Goal: Book appointment/travel/reservation

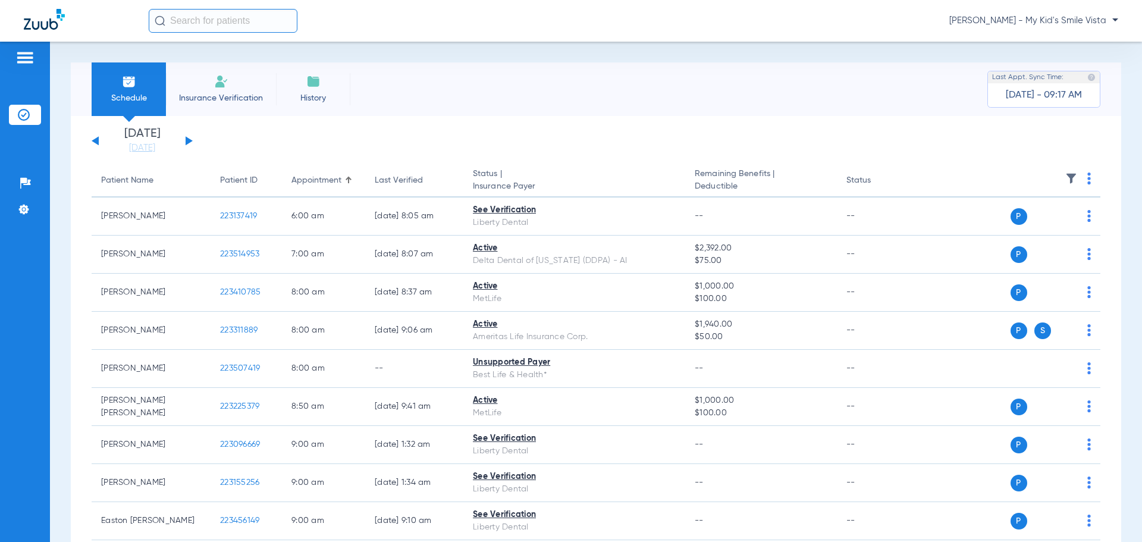
click at [1054, 23] on span "[PERSON_NAME] - My Kid's Smile Vista" at bounding box center [1033, 21] width 169 height 12
click at [1053, 45] on span "Account Selection" at bounding box center [1073, 42] width 67 height 8
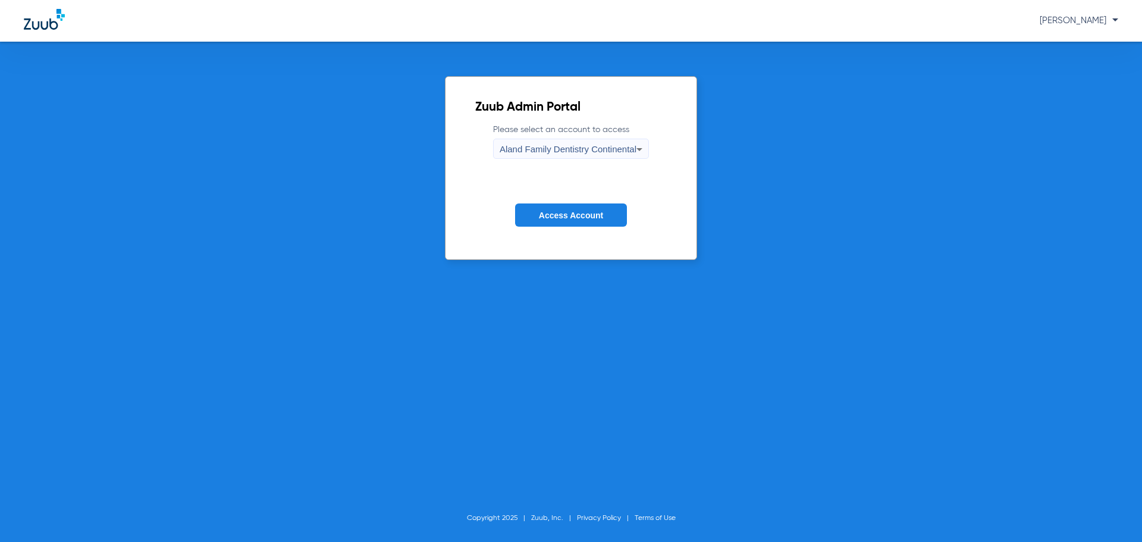
click at [556, 152] on span "Aland Family Dentistry Continental" at bounding box center [568, 149] width 137 height 10
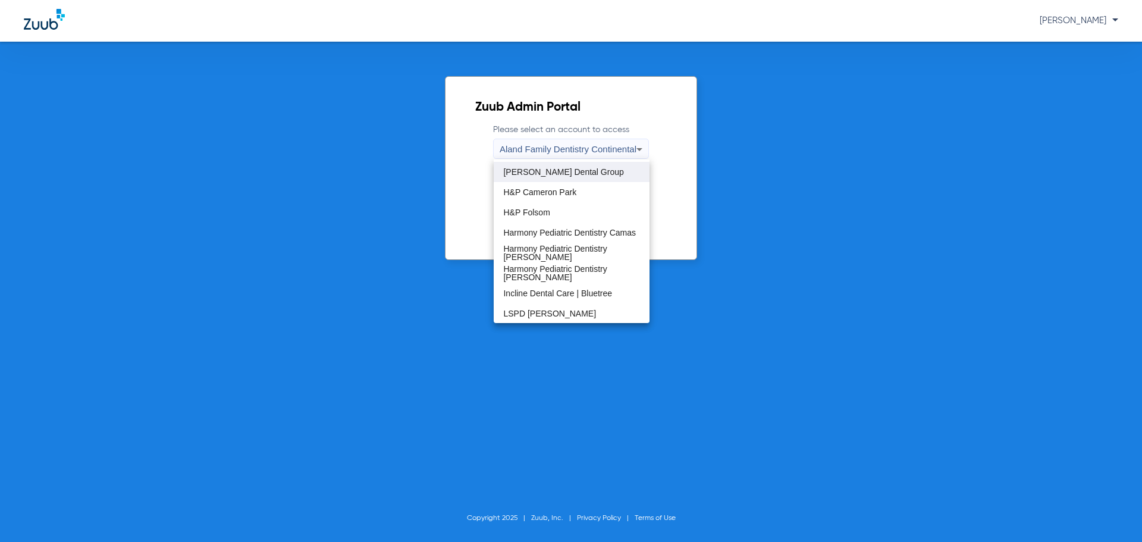
scroll to position [59, 0]
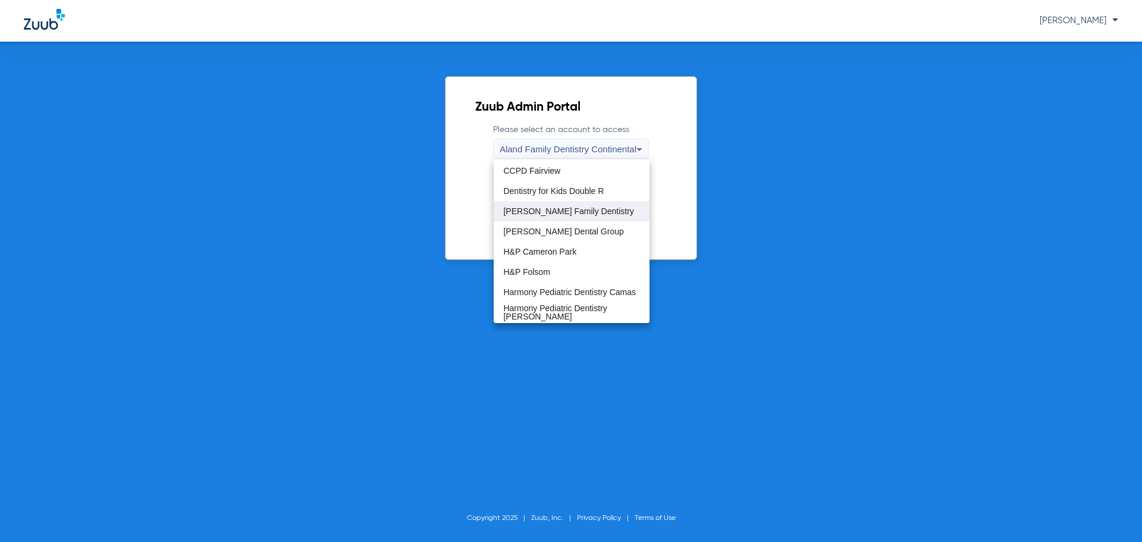
click at [551, 211] on span "[PERSON_NAME] Family Dentistry" at bounding box center [568, 211] width 130 height 8
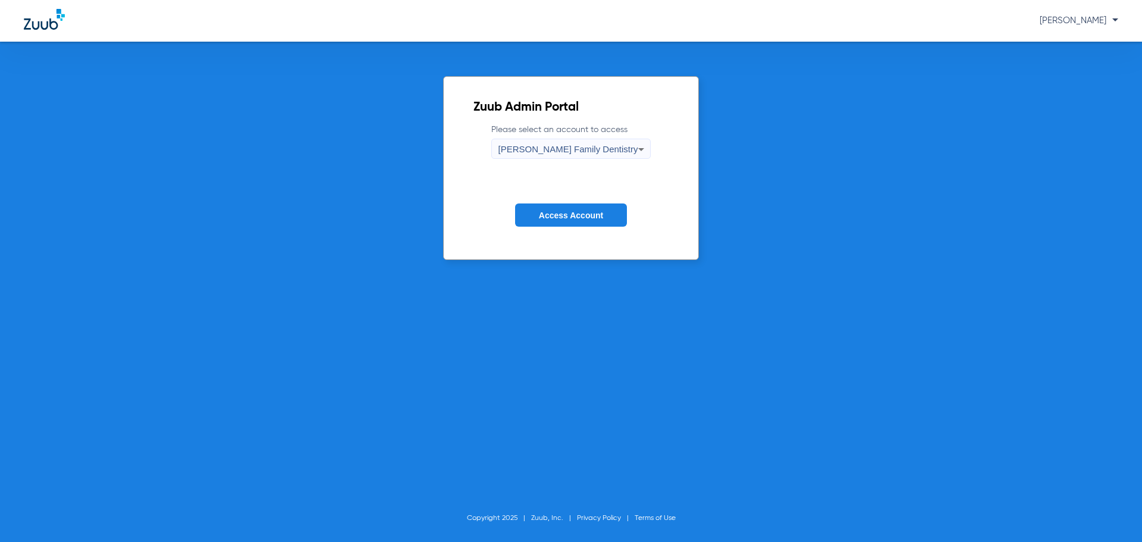
click at [551, 211] on span "Access Account" at bounding box center [571, 216] width 64 height 10
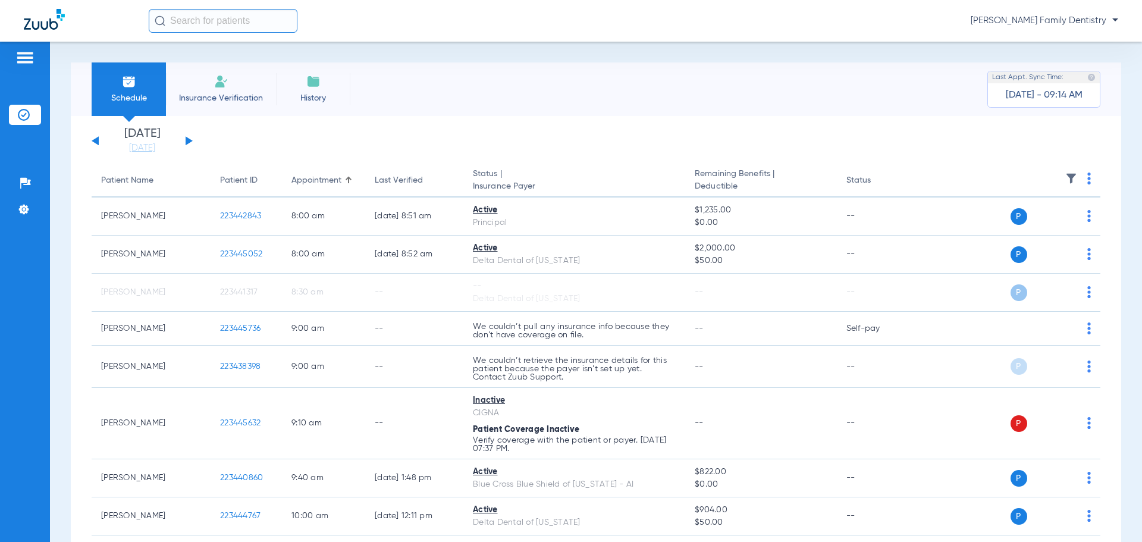
click at [498, 139] on app-single-date-navigator "[DATE] [DATE] [DATE] [DATE] [DATE] [DATE] [DATE] [DATE] [DATE] [DATE] [DATE] [D…" at bounding box center [596, 141] width 1009 height 26
click at [186, 145] on button at bounding box center [189, 140] width 7 height 9
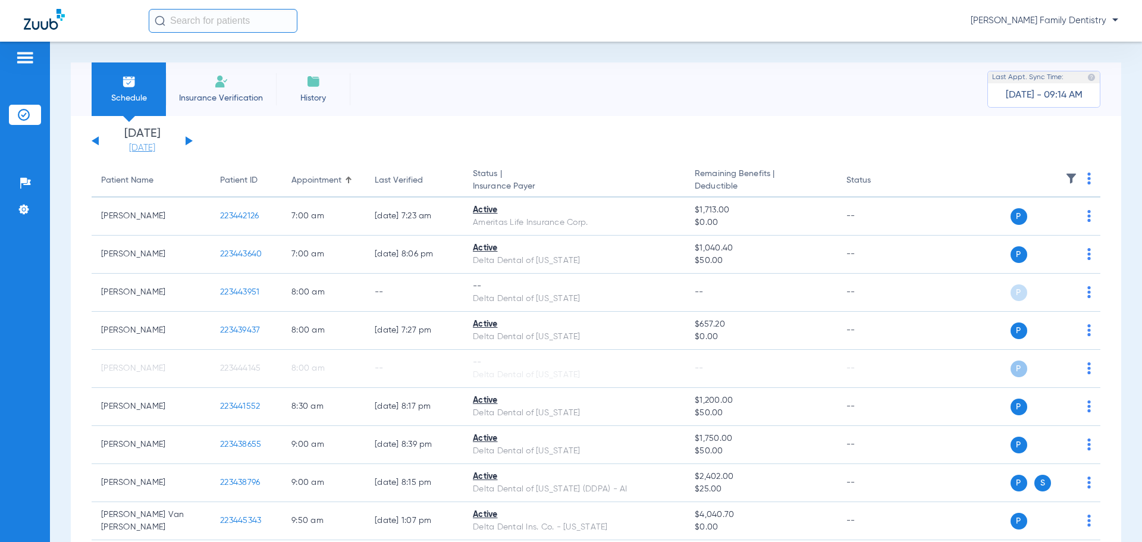
click at [152, 152] on link "[DATE]" at bounding box center [141, 148] width 71 height 12
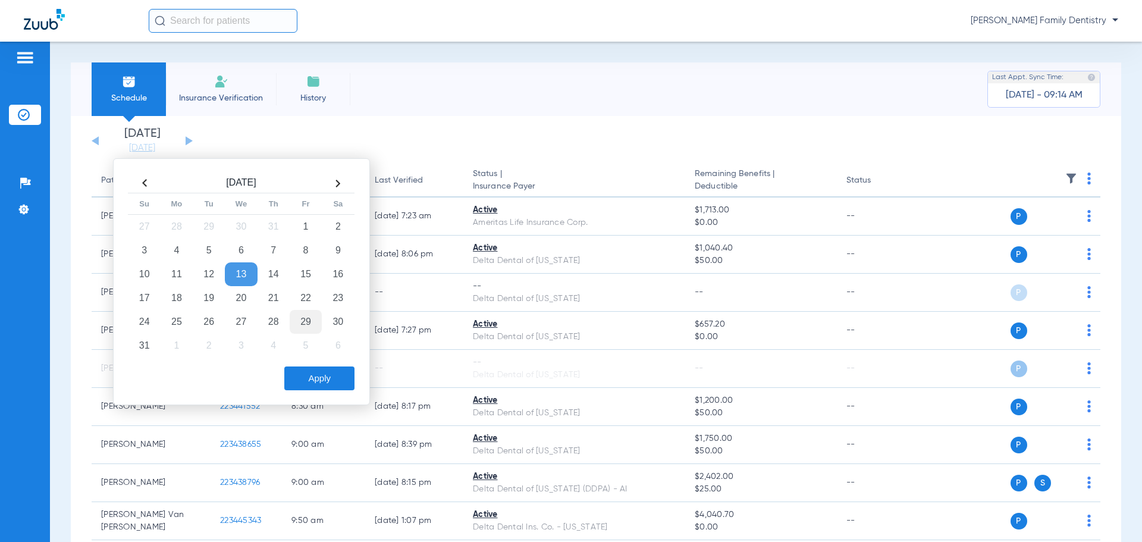
click at [302, 317] on td "29" at bounding box center [306, 322] width 32 height 24
click at [303, 381] on button "Apply" at bounding box center [319, 378] width 70 height 24
